Goal: Communication & Community: Answer question/provide support

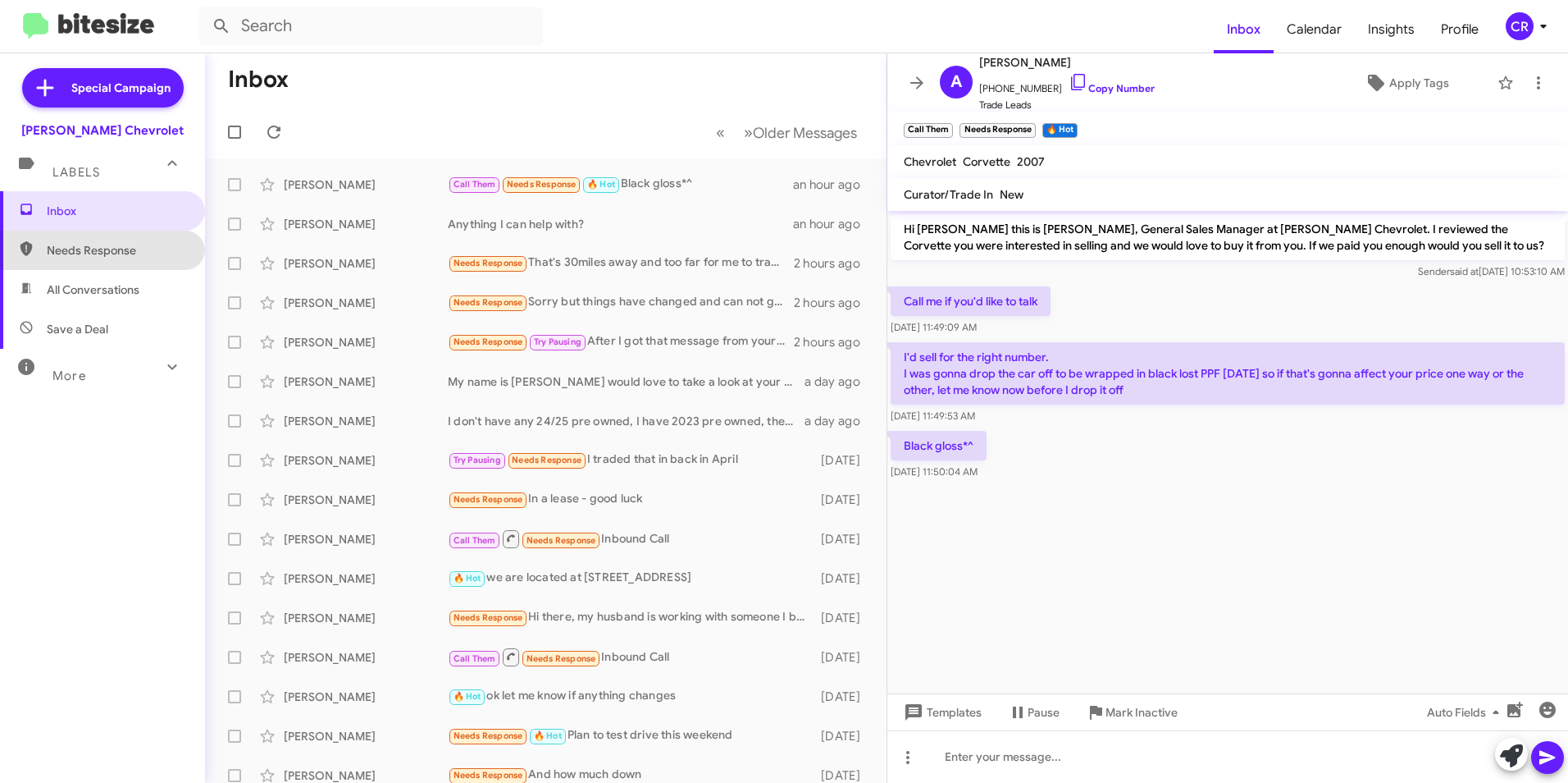
click at [109, 253] on span "Needs Response" at bounding box center [116, 251] width 140 height 17
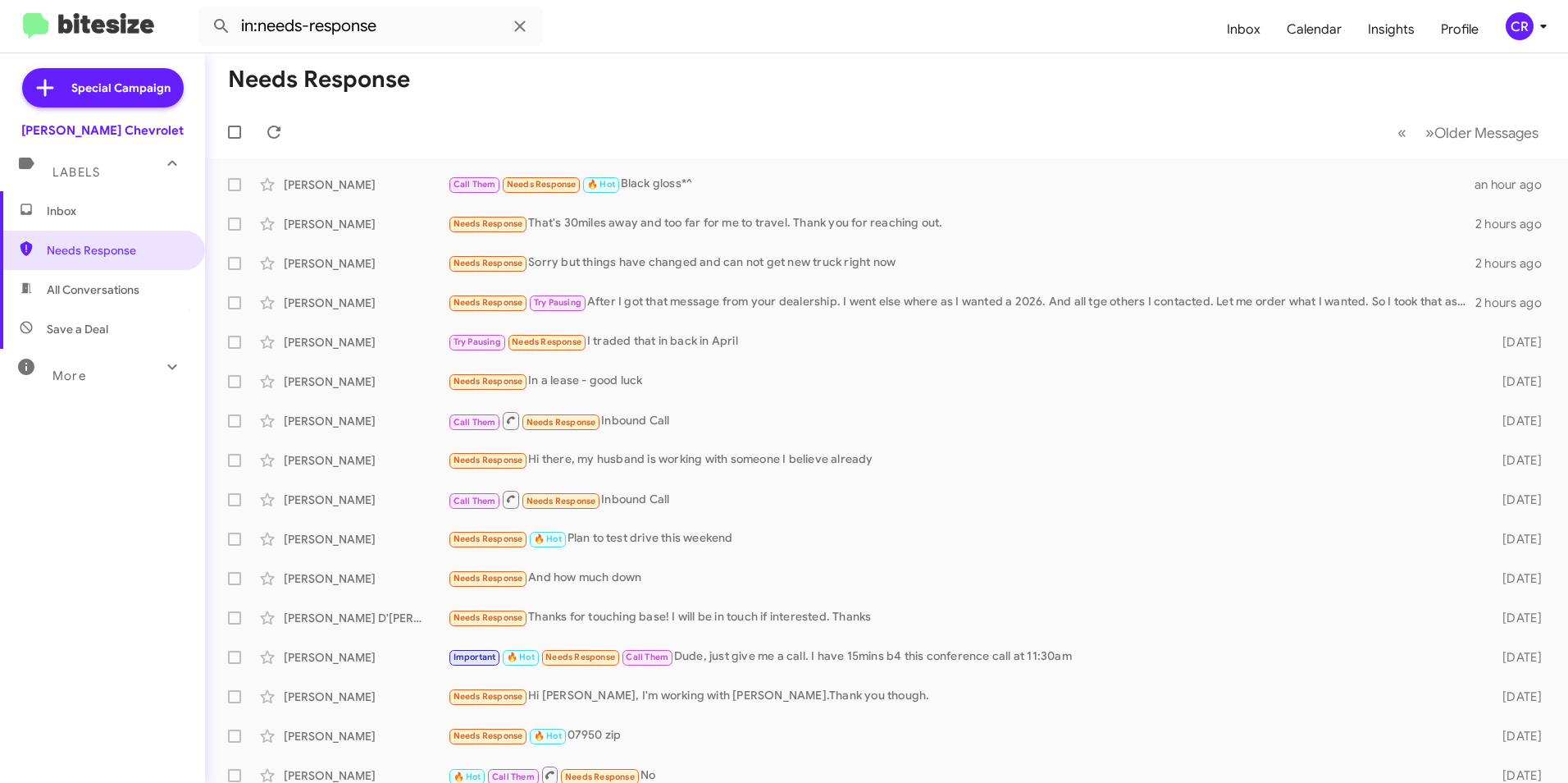
click at [100, 295] on span "All Conversations" at bounding box center [93, 290] width 93 height 17
type input "in:all-conversations"
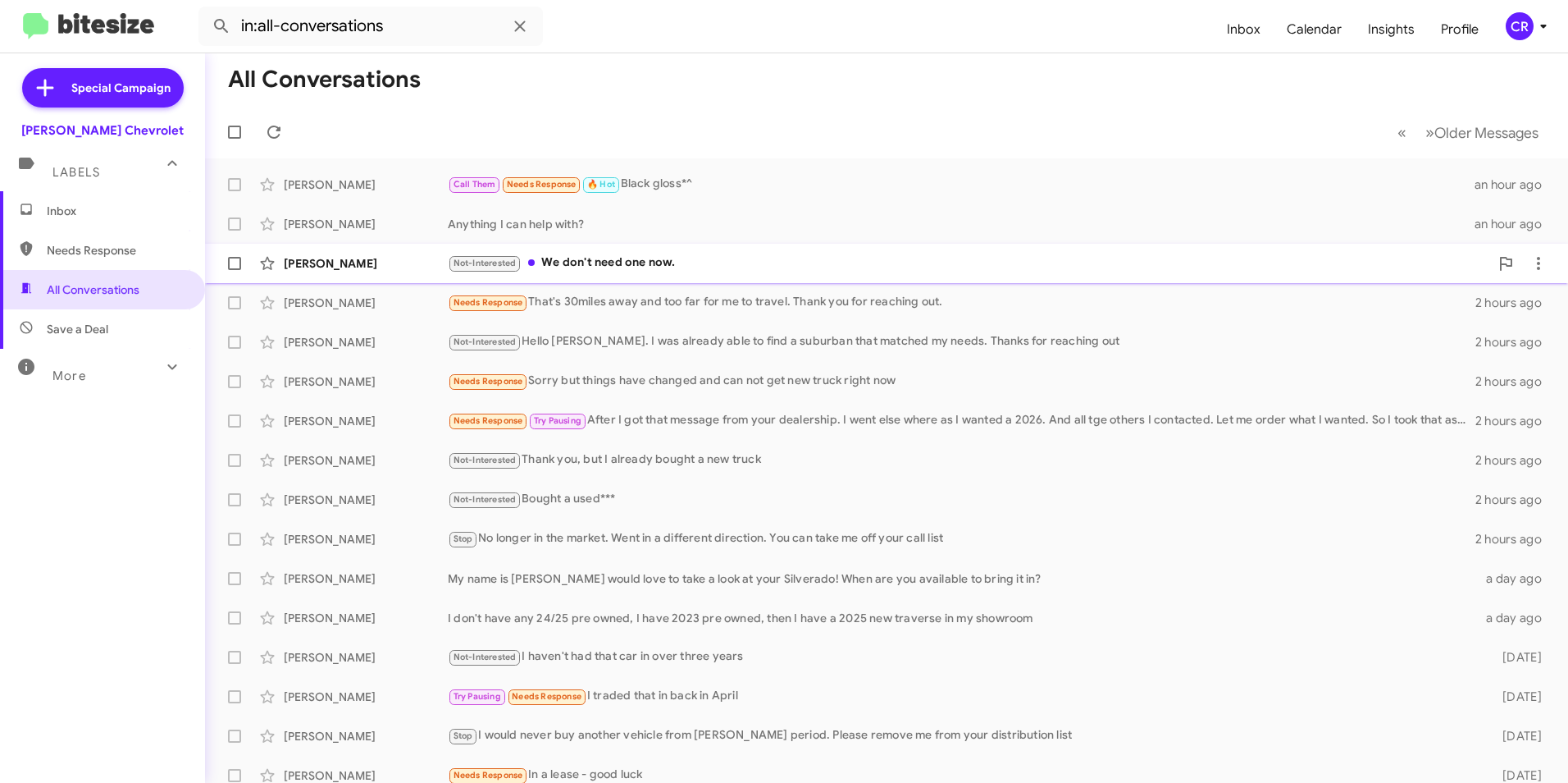
click at [675, 257] on div "Not-Interested We don't need one now." at bounding box center [968, 262] width 1042 height 19
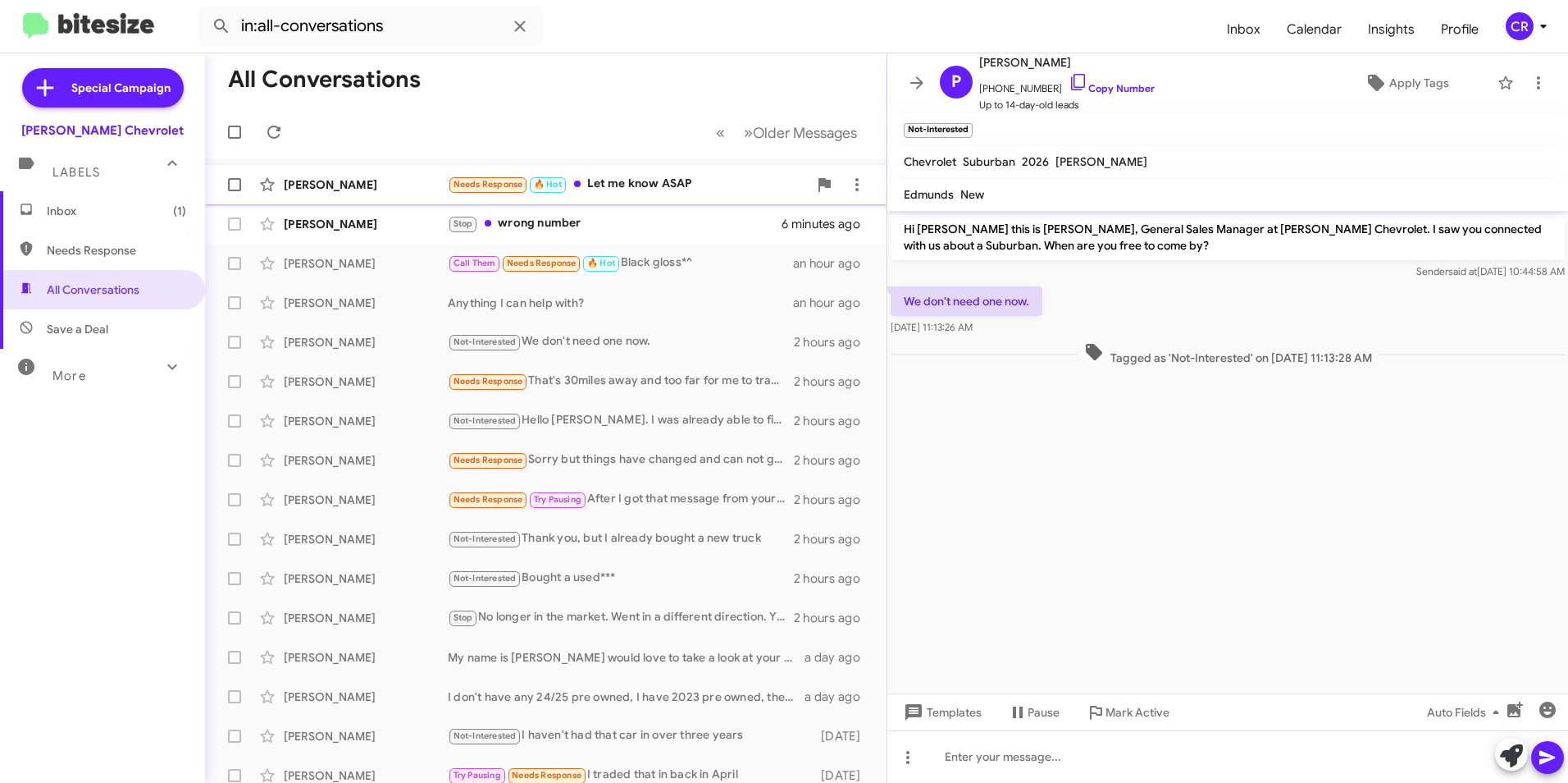
click at [618, 183] on div "Needs Response 🔥 Hot Let me know ASAP" at bounding box center [627, 184] width 360 height 19
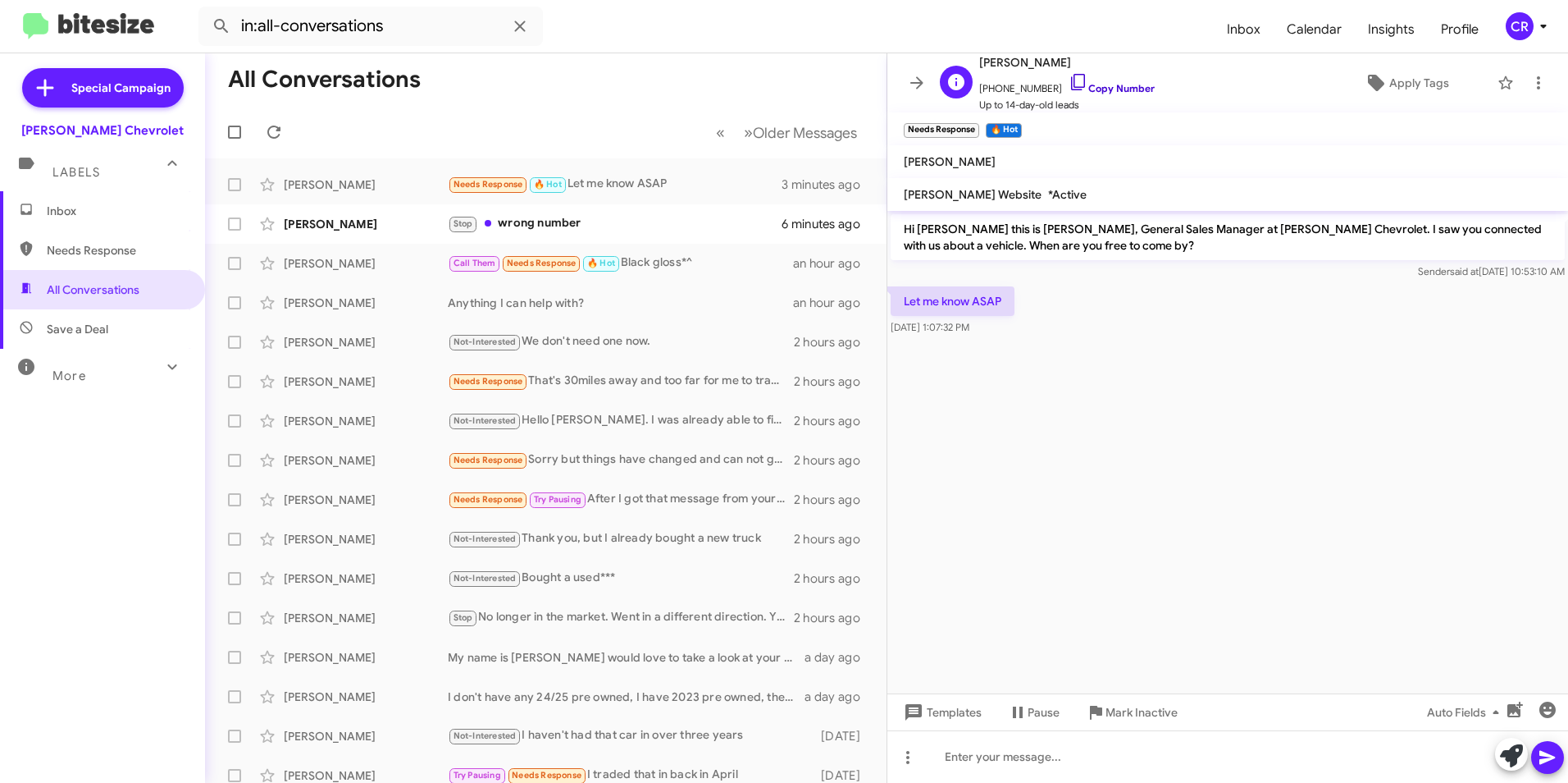
click at [1094, 83] on link "Copy Number" at bounding box center [1111, 88] width 86 height 13
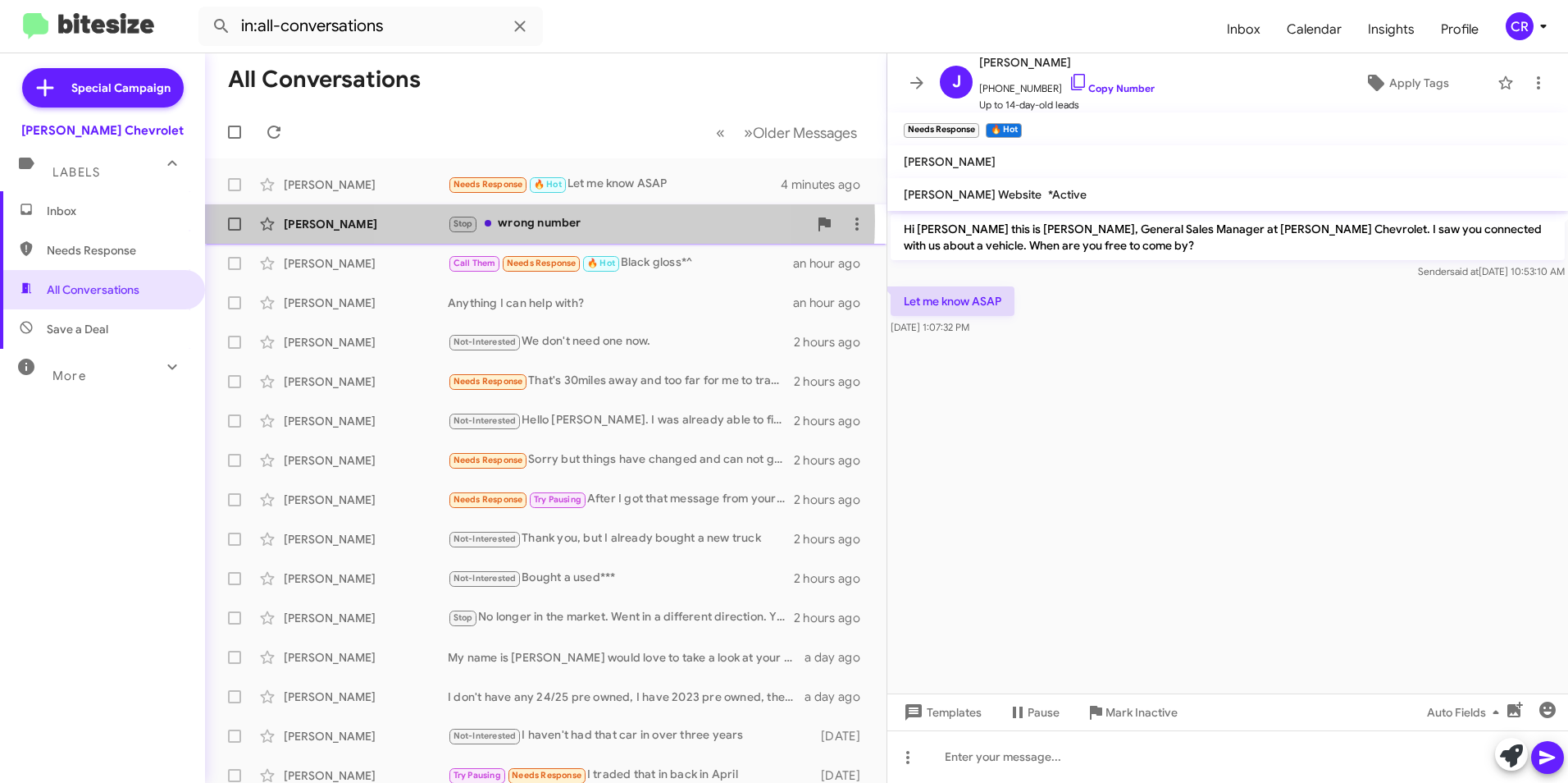
click at [520, 221] on div "Stop wrong number" at bounding box center [627, 223] width 360 height 19
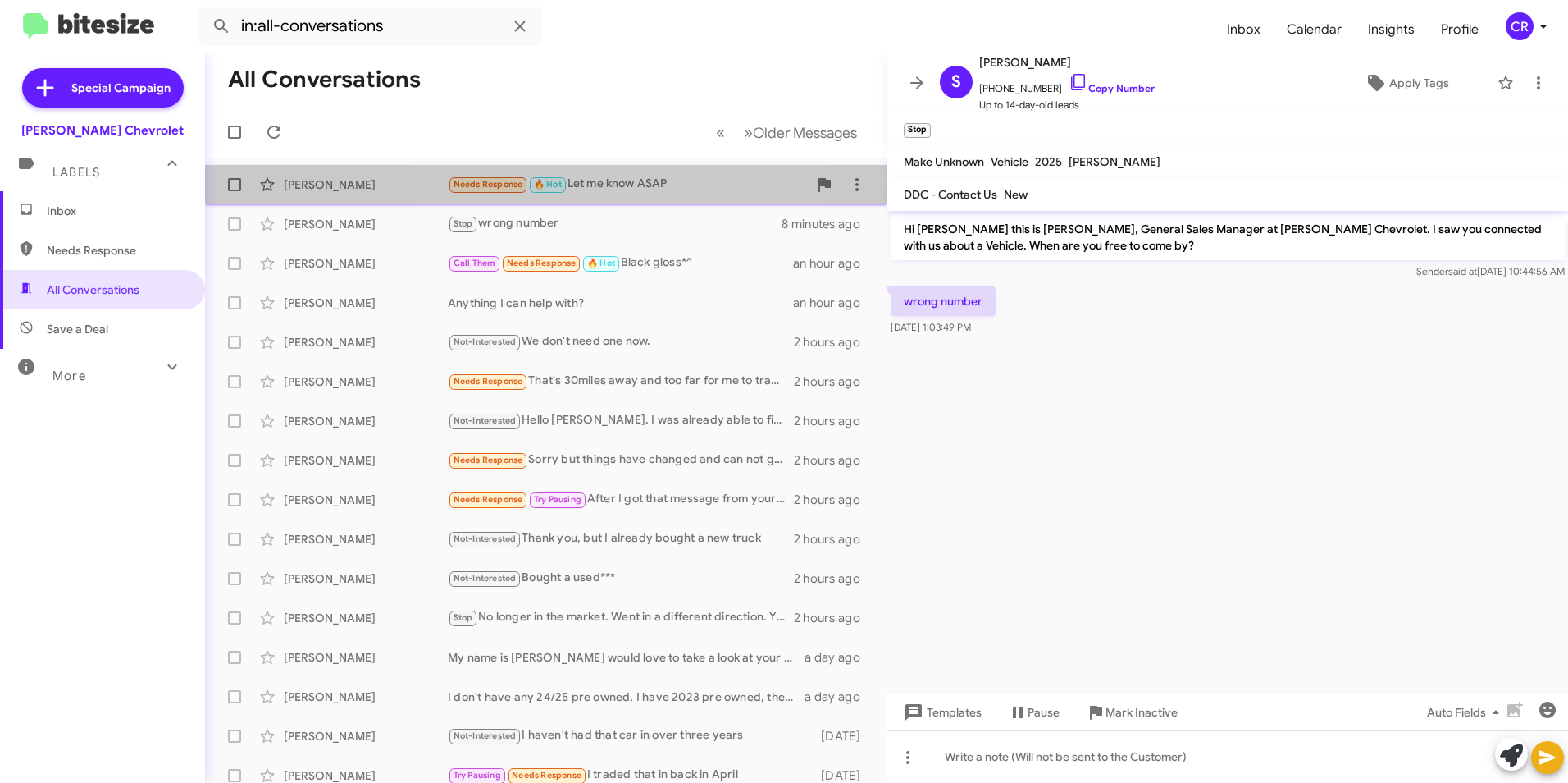
click at [592, 179] on div "Needs Response 🔥 Hot Let me know ASAP" at bounding box center [627, 184] width 360 height 19
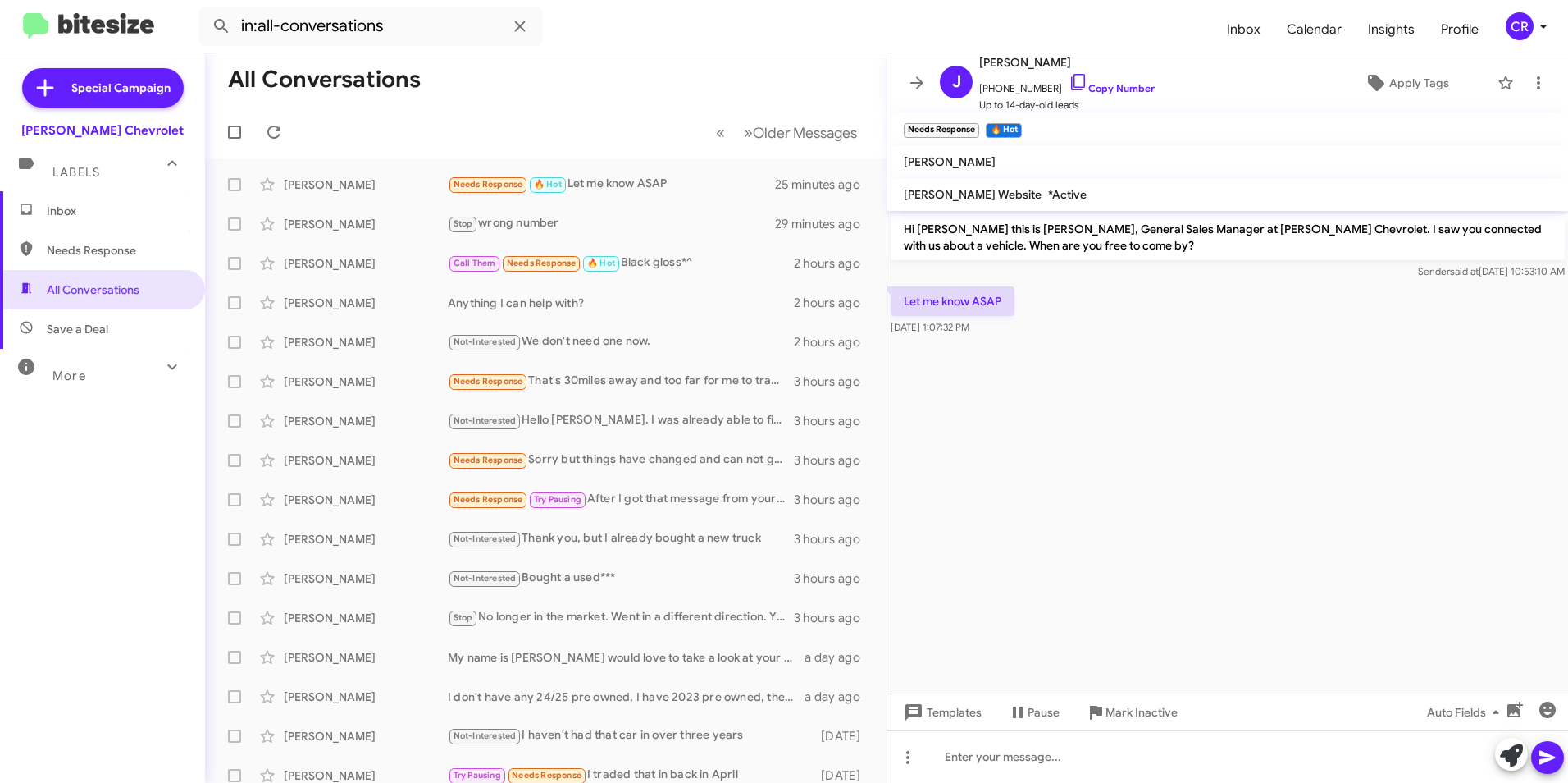
click at [82, 216] on span "Inbox" at bounding box center [116, 211] width 140 height 17
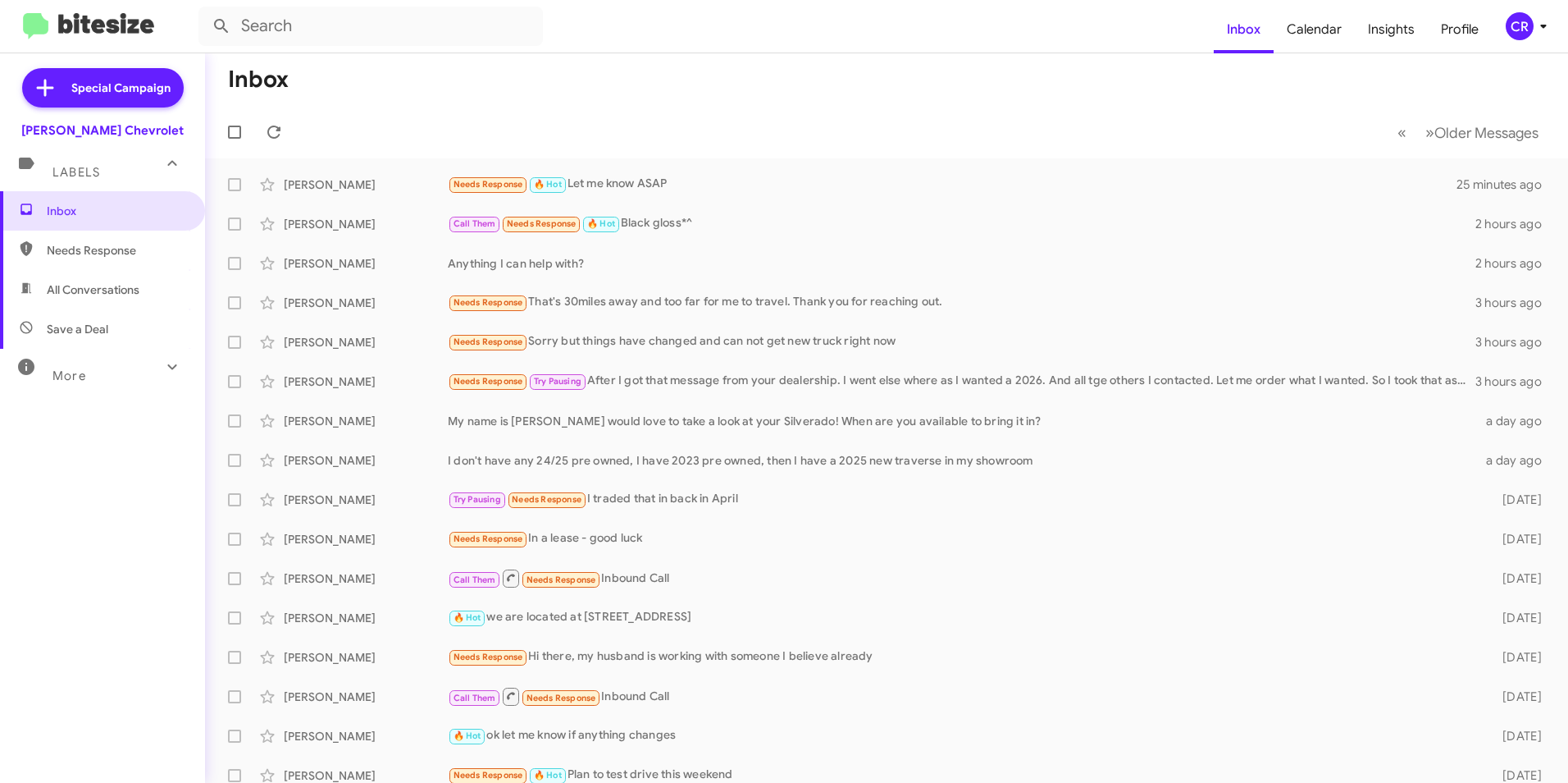
click at [100, 260] on span "Needs Response" at bounding box center [102, 250] width 205 height 39
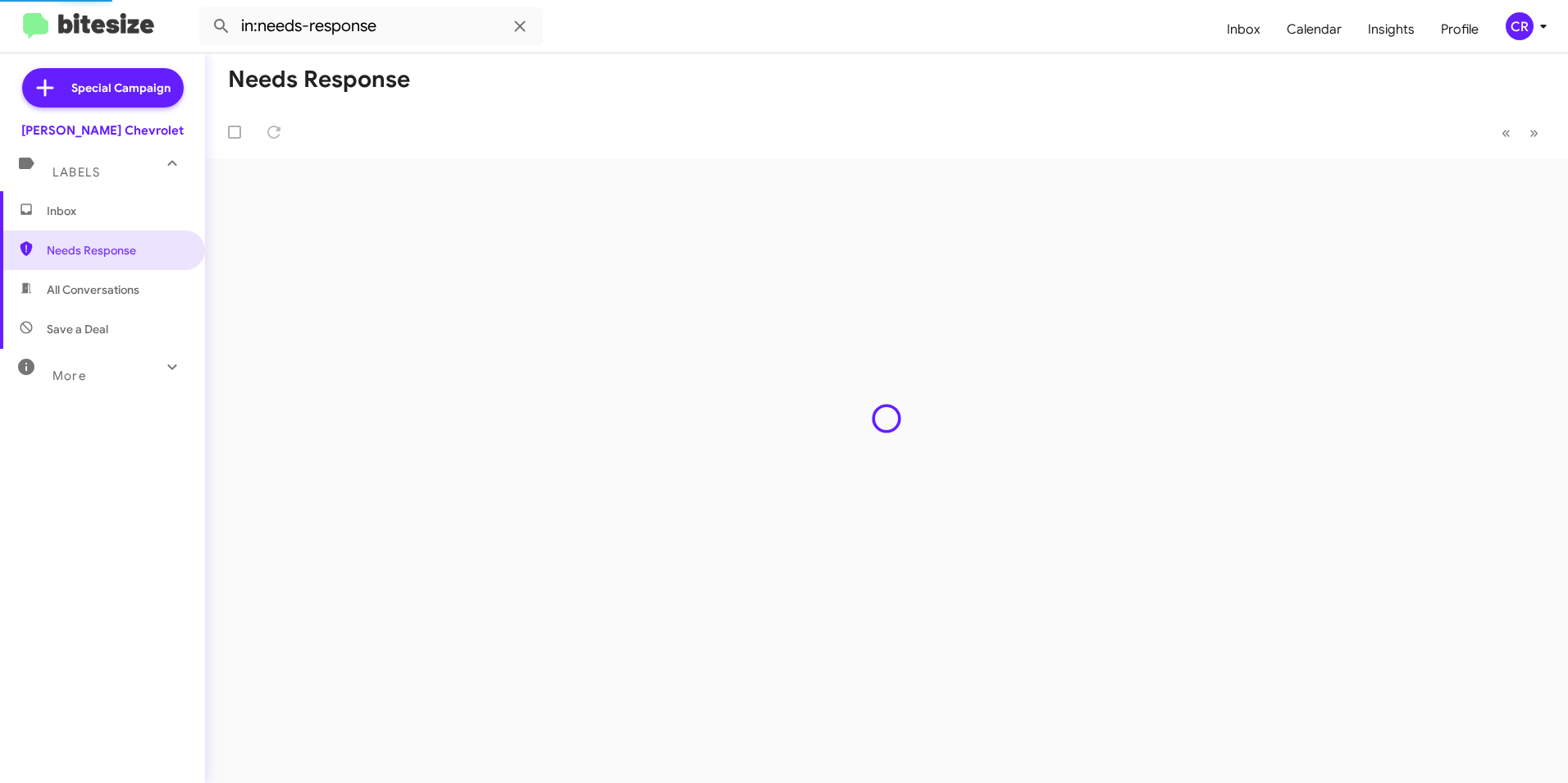
click at [95, 293] on span "All Conversations" at bounding box center [93, 290] width 93 height 17
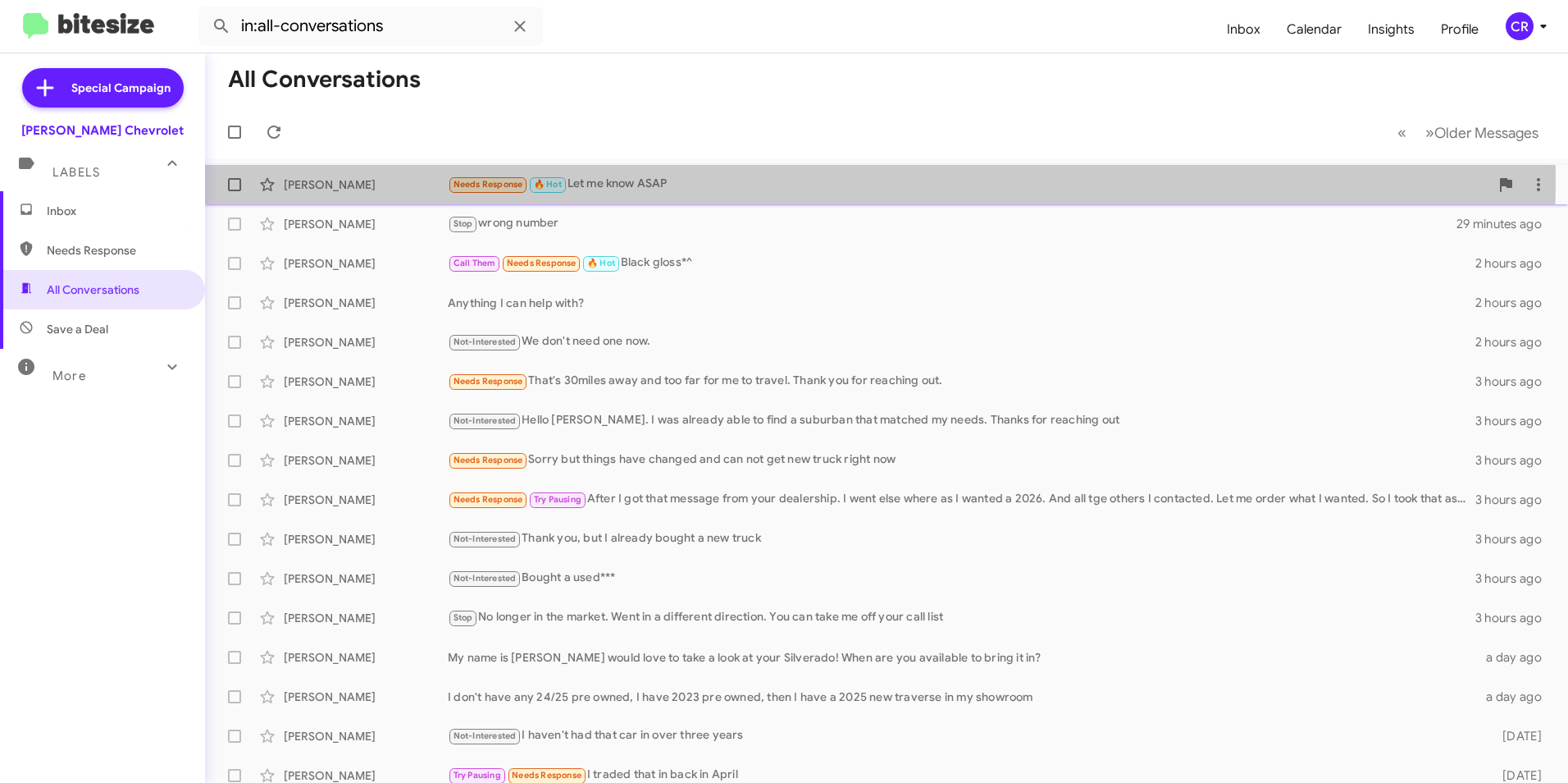
click at [612, 179] on div "Needs Response 🔥 Hot Let me know ASAP" at bounding box center [968, 184] width 1042 height 19
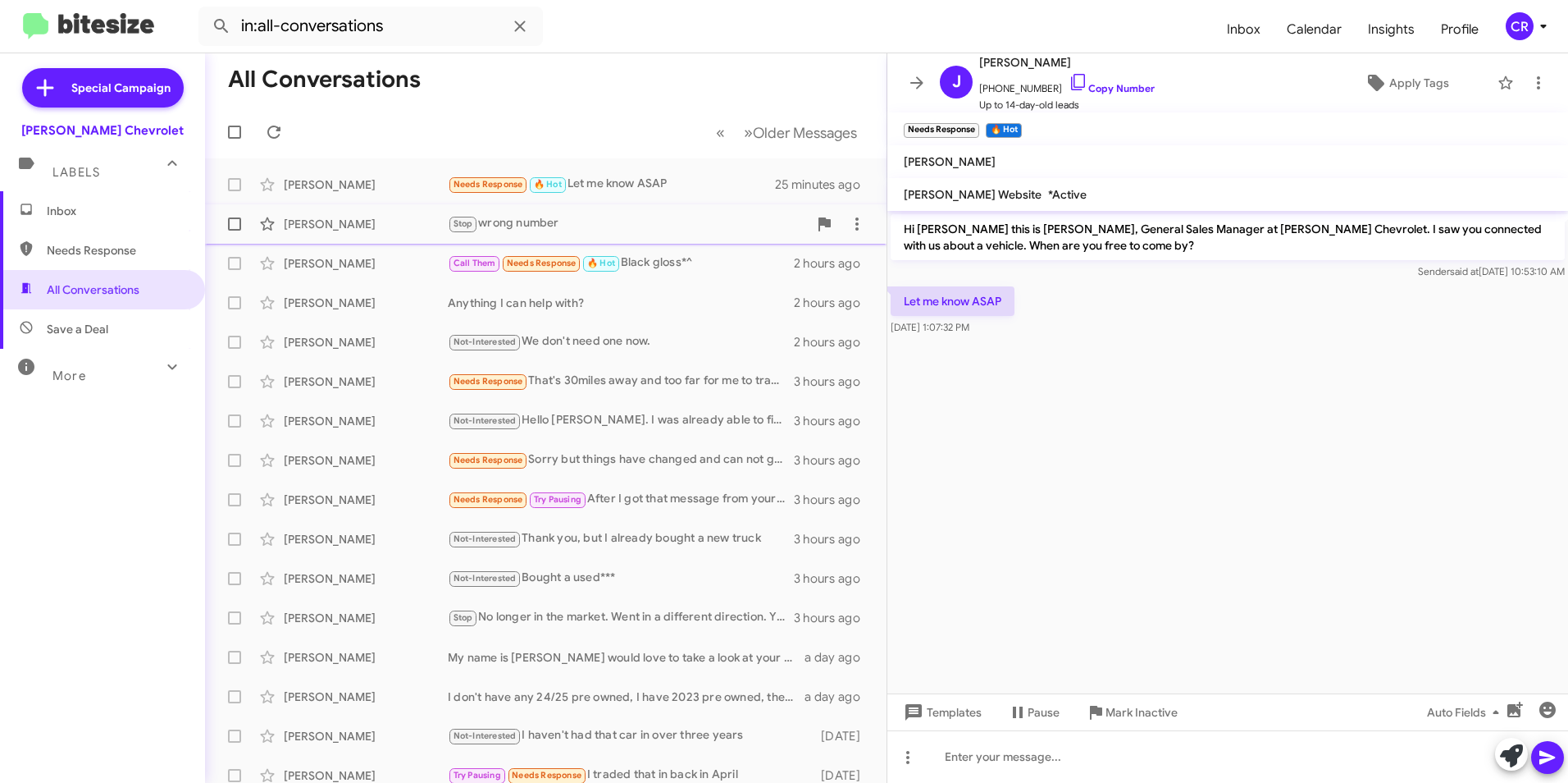
click at [552, 226] on div "Stop wrong number" at bounding box center [627, 223] width 360 height 19
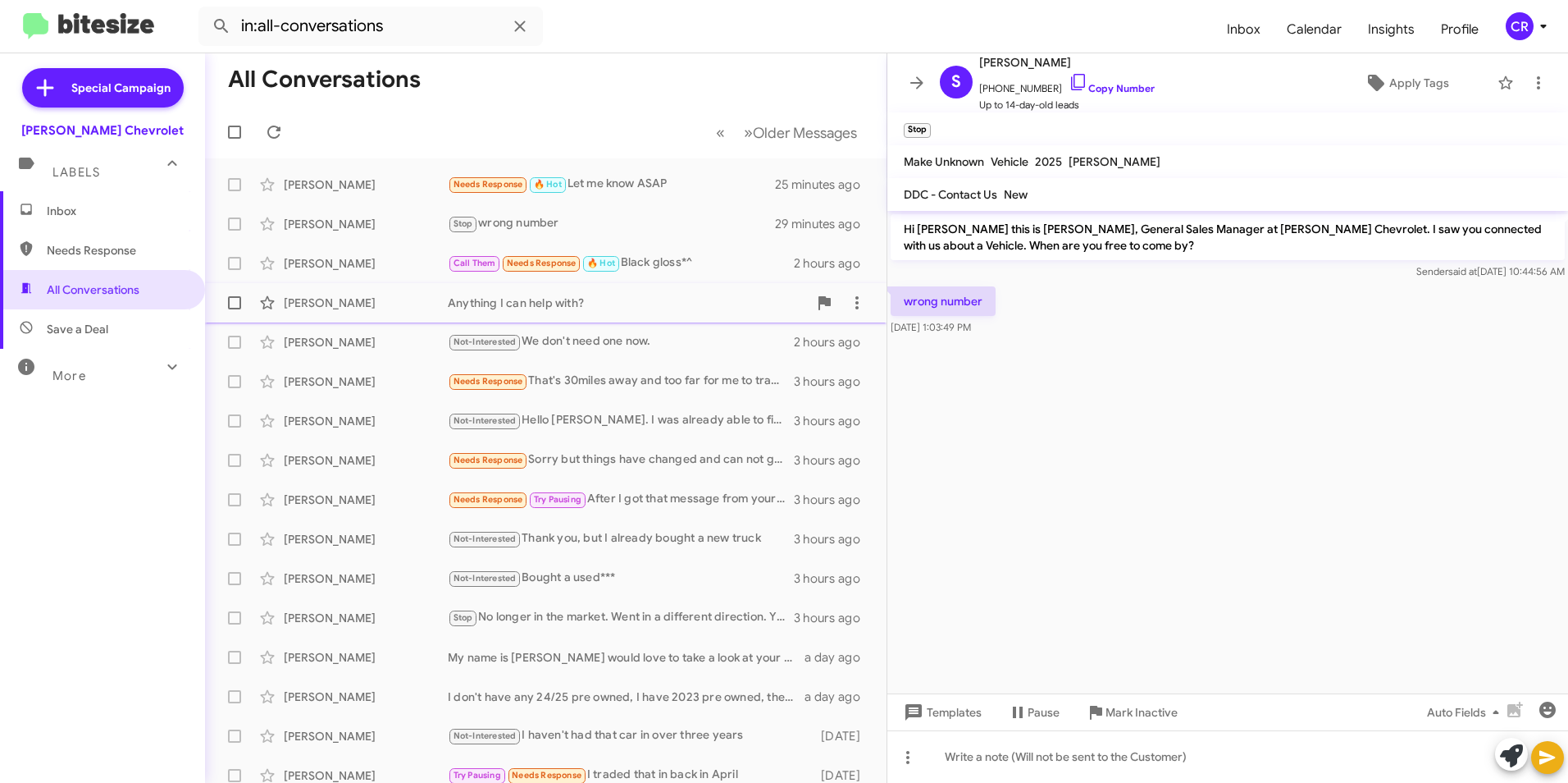
click at [616, 295] on div "Anything I can help with?" at bounding box center [627, 303] width 360 height 17
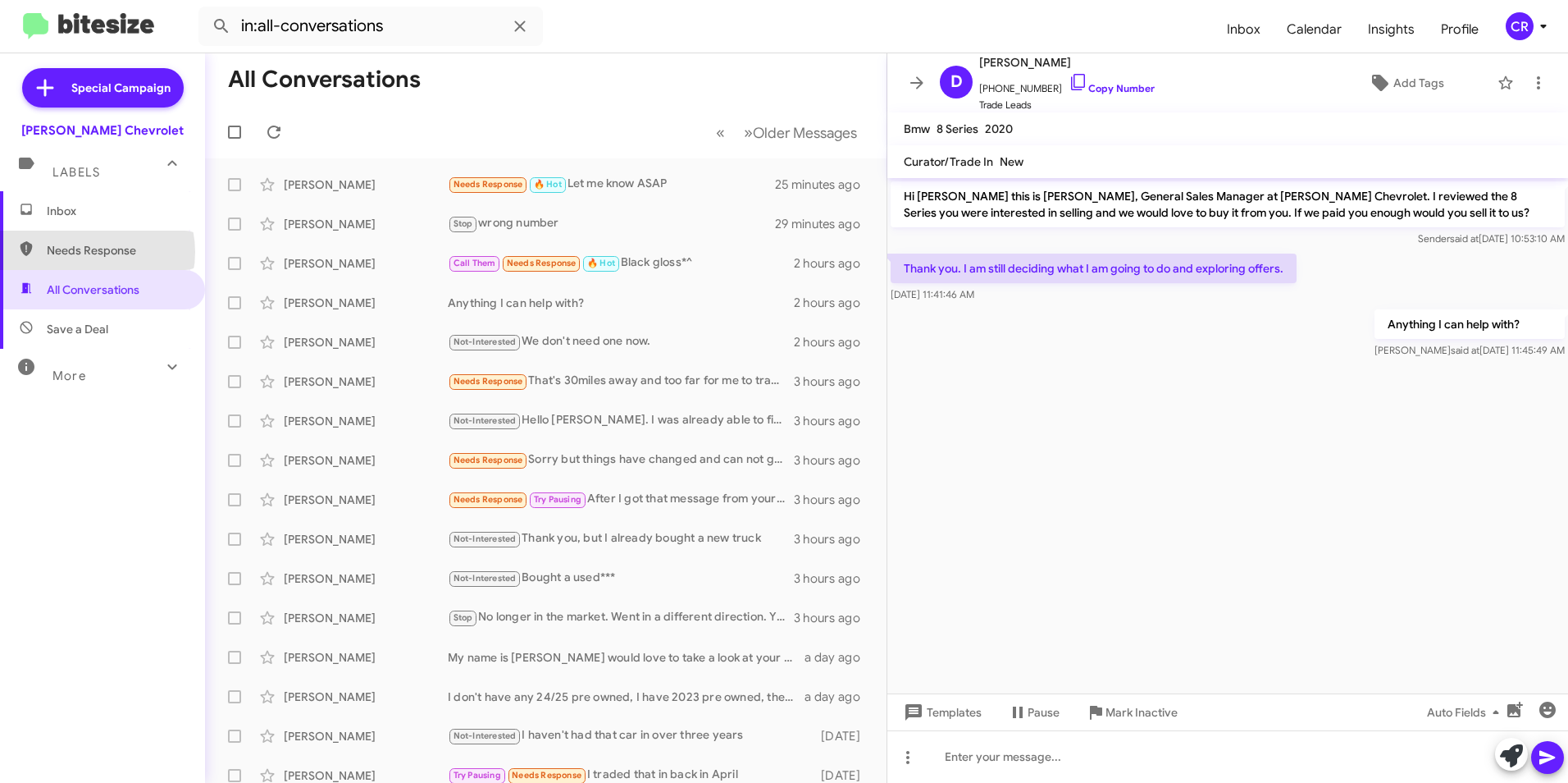
click at [90, 252] on span "Needs Response" at bounding box center [116, 251] width 140 height 17
type input "in:needs-response"
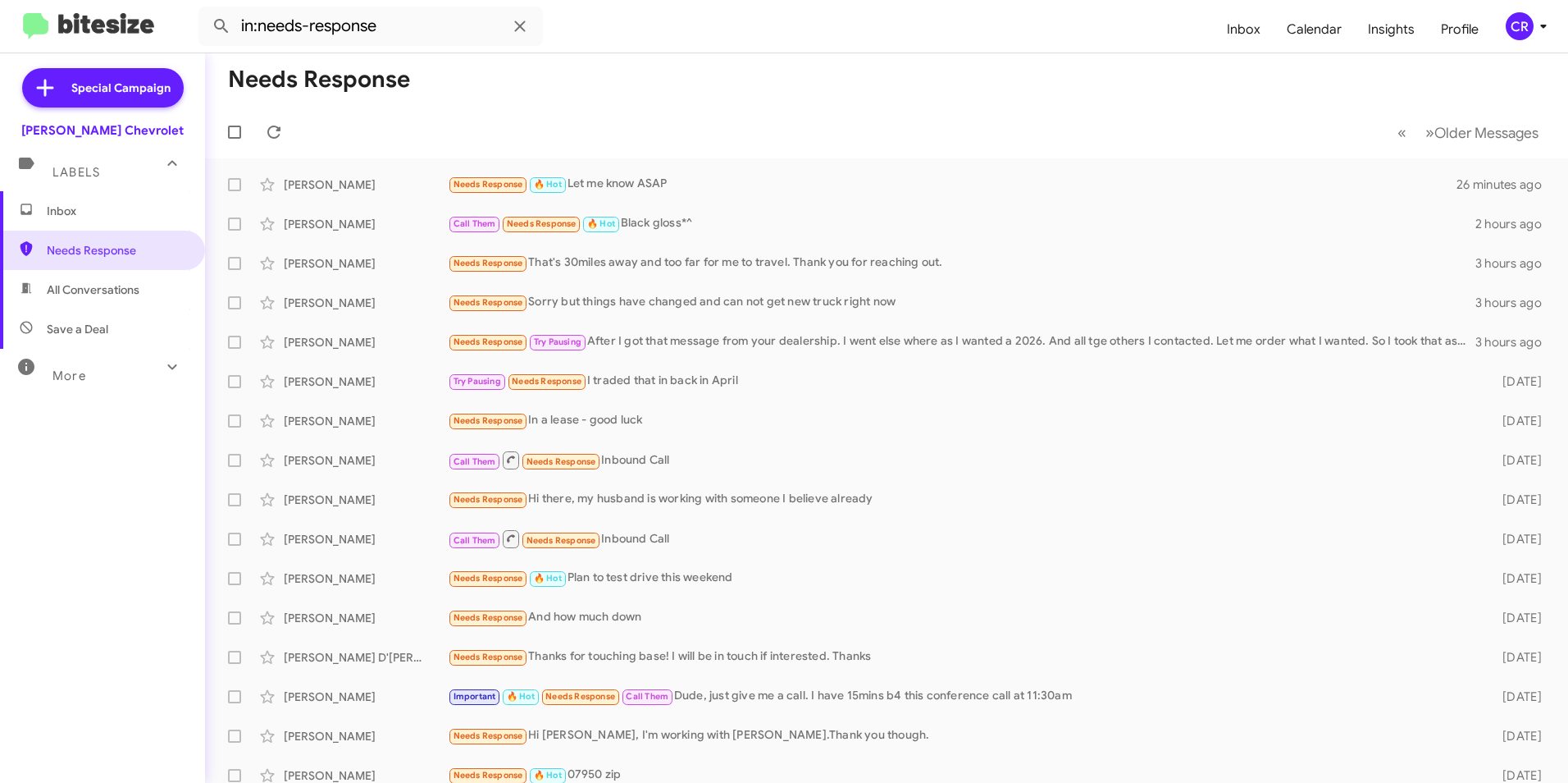
click at [88, 216] on span "Inbox" at bounding box center [116, 211] width 140 height 17
